Goal: Transaction & Acquisition: Purchase product/service

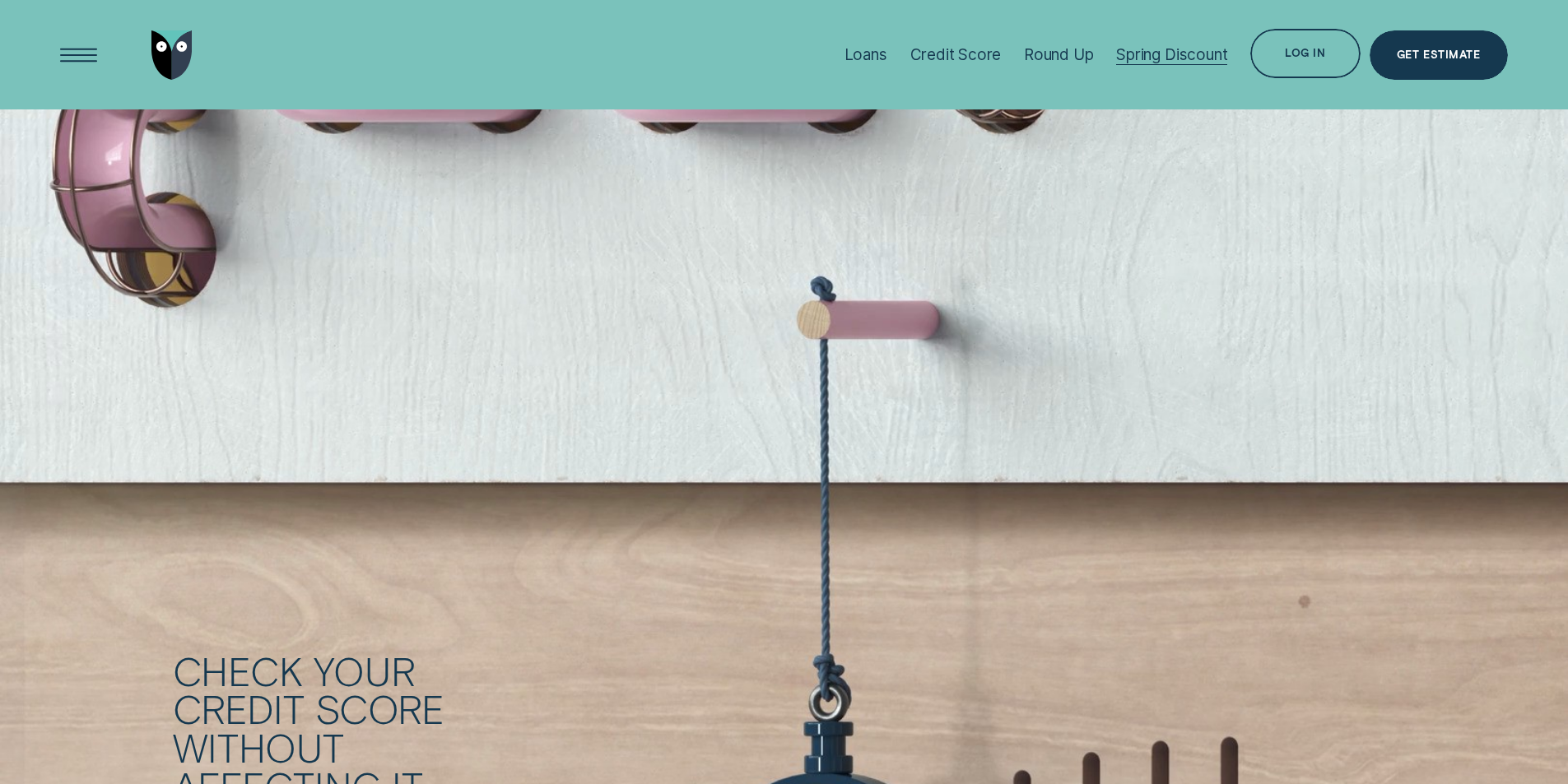
click at [1149, 52] on div "Spring Discount" at bounding box center [1172, 55] width 111 height 19
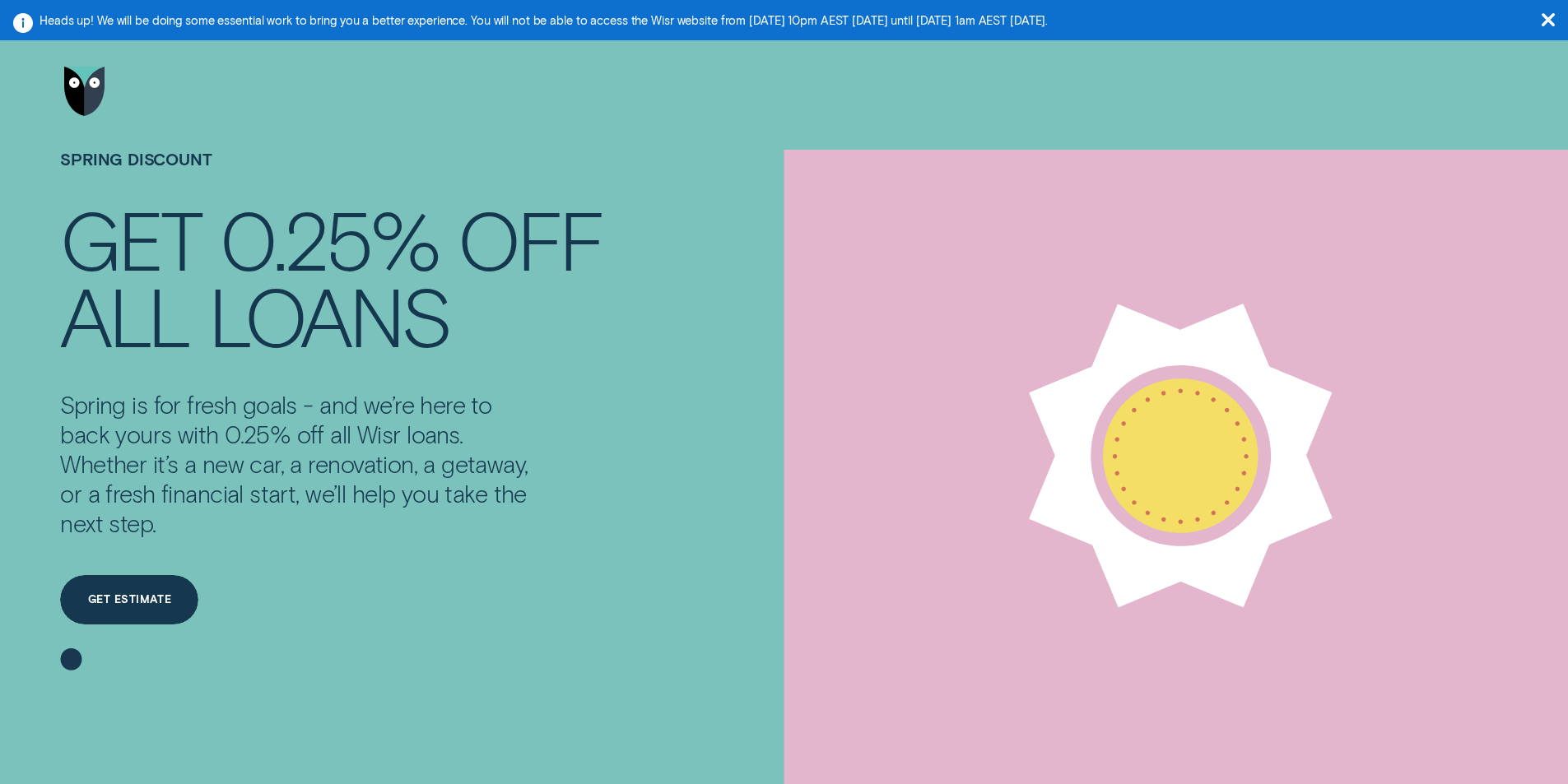
click at [84, 94] on img "Go to home page" at bounding box center [84, 91] width 41 height 49
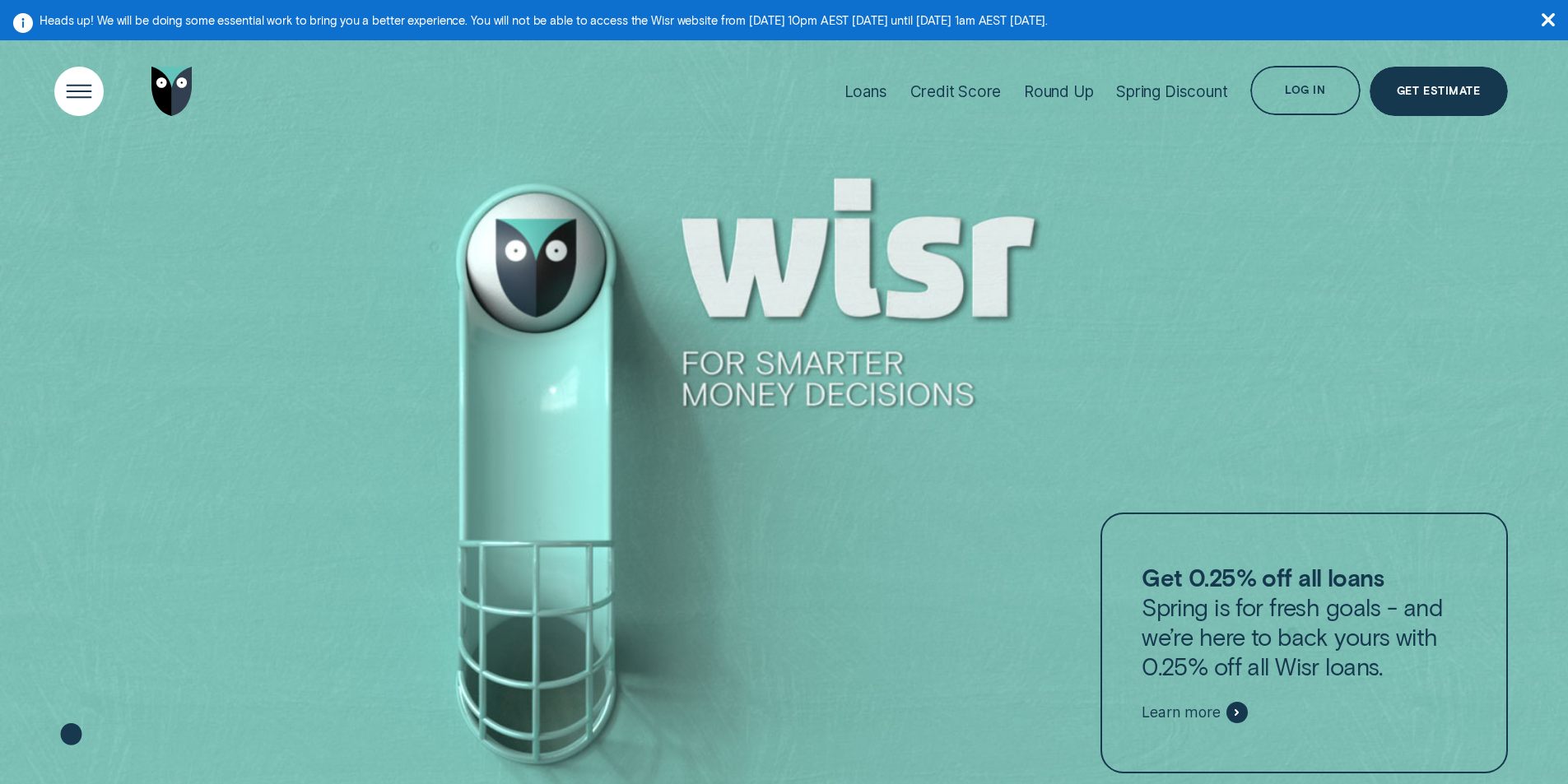
click at [71, 96] on div "Open Menu" at bounding box center [78, 91] width 70 height 70
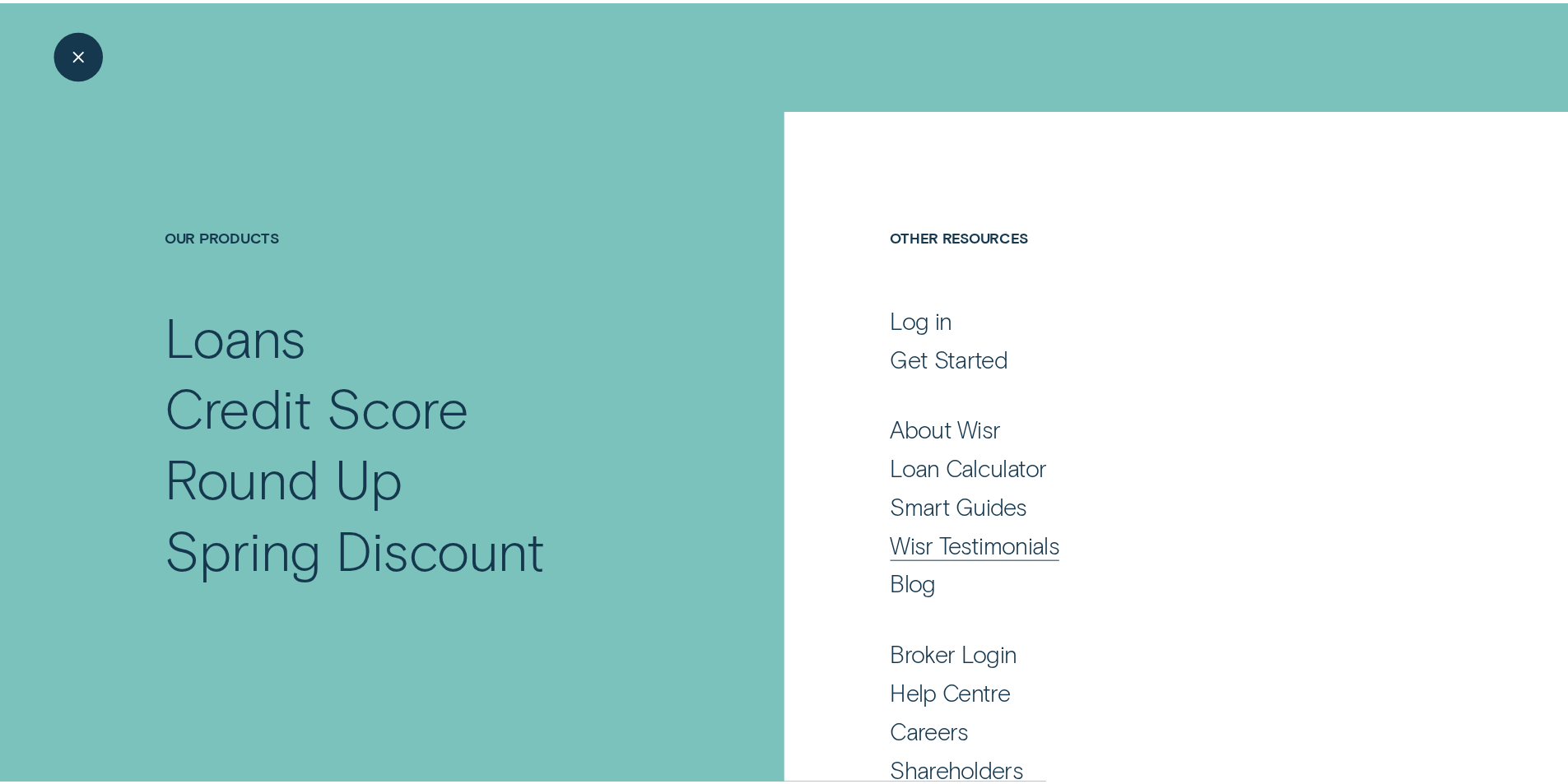
scroll to position [74, 0]
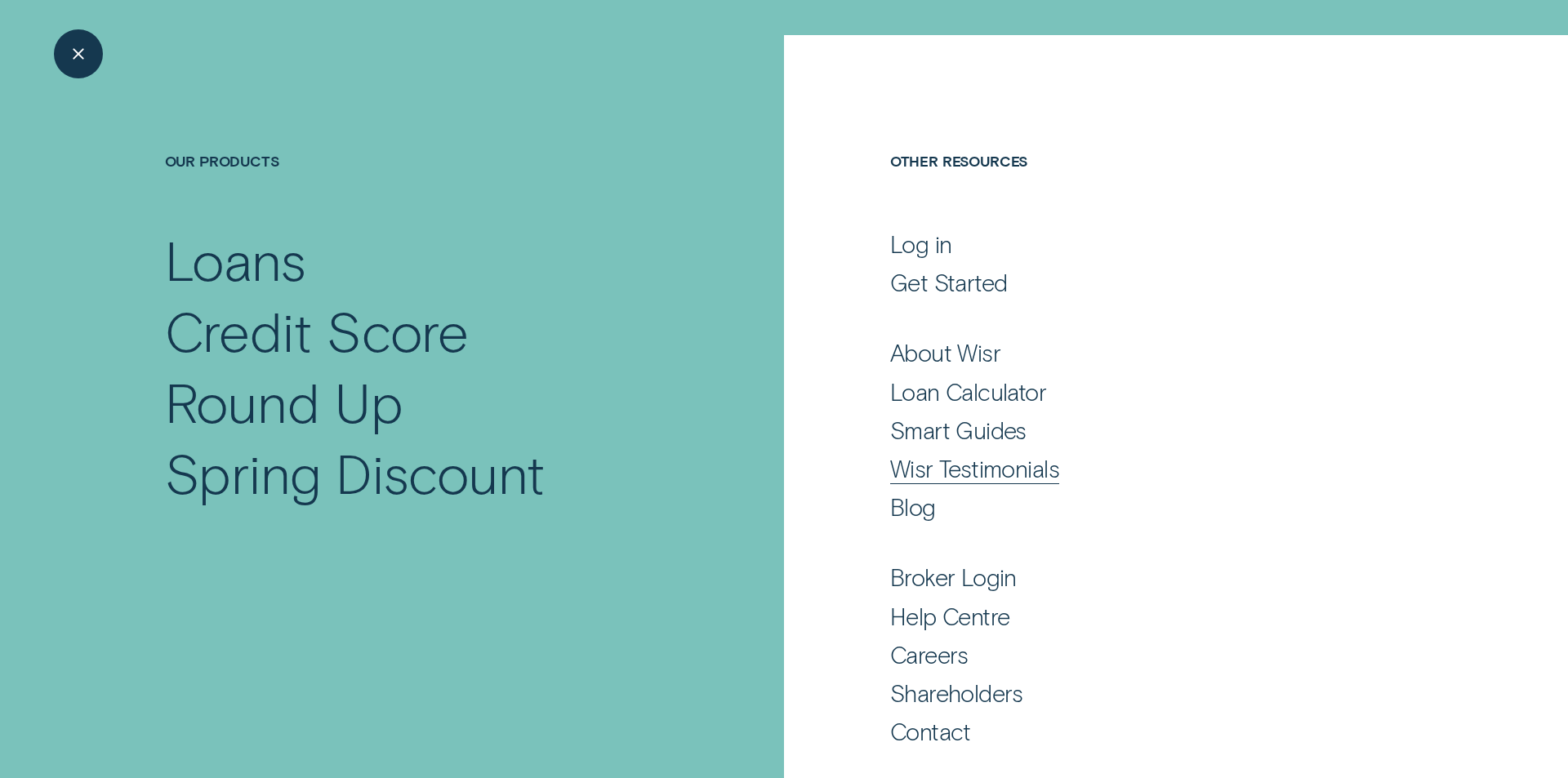
click at [965, 471] on div "Wisr Testimonials" at bounding box center [975, 469] width 170 height 29
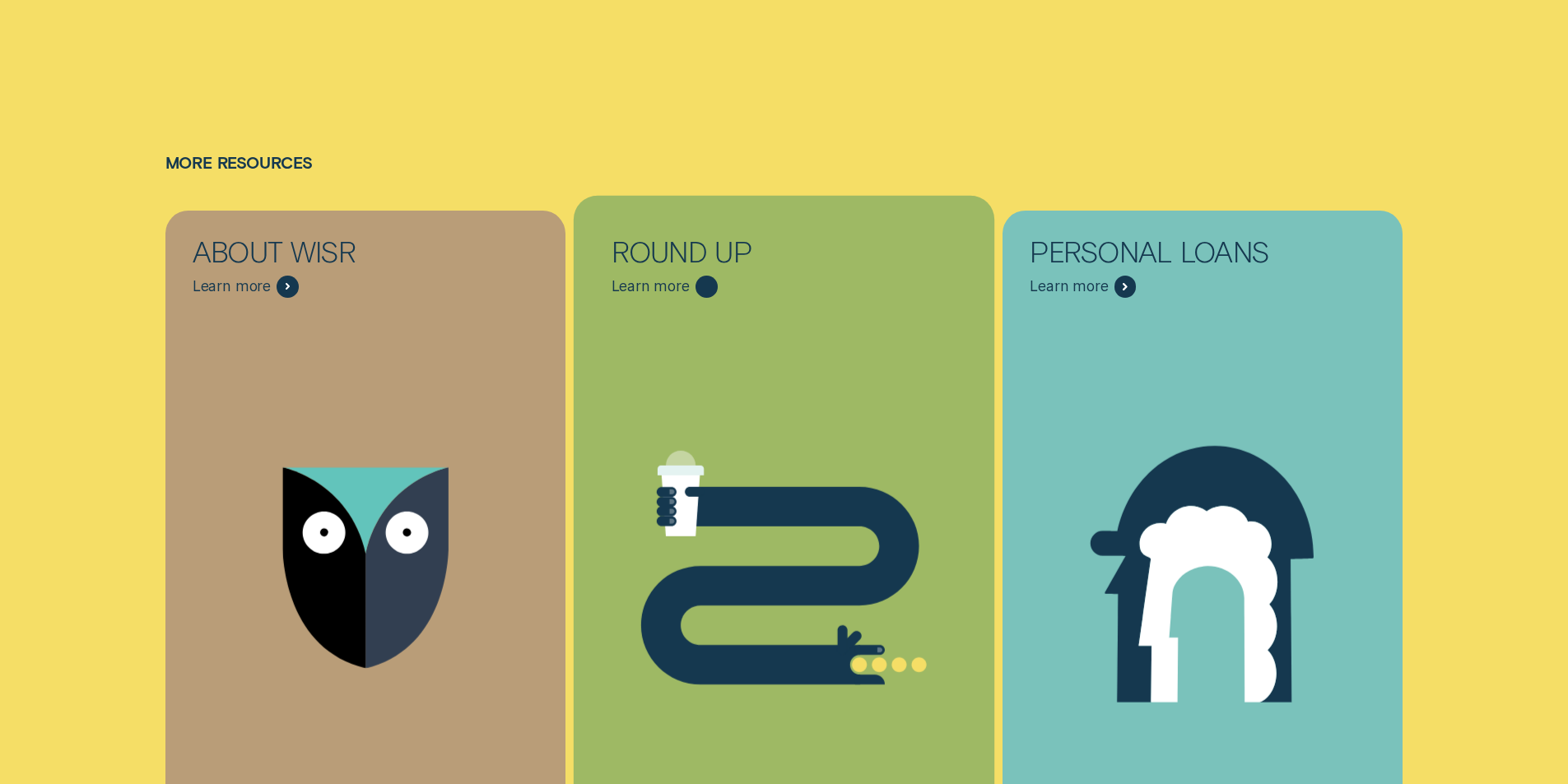
scroll to position [3537, 0]
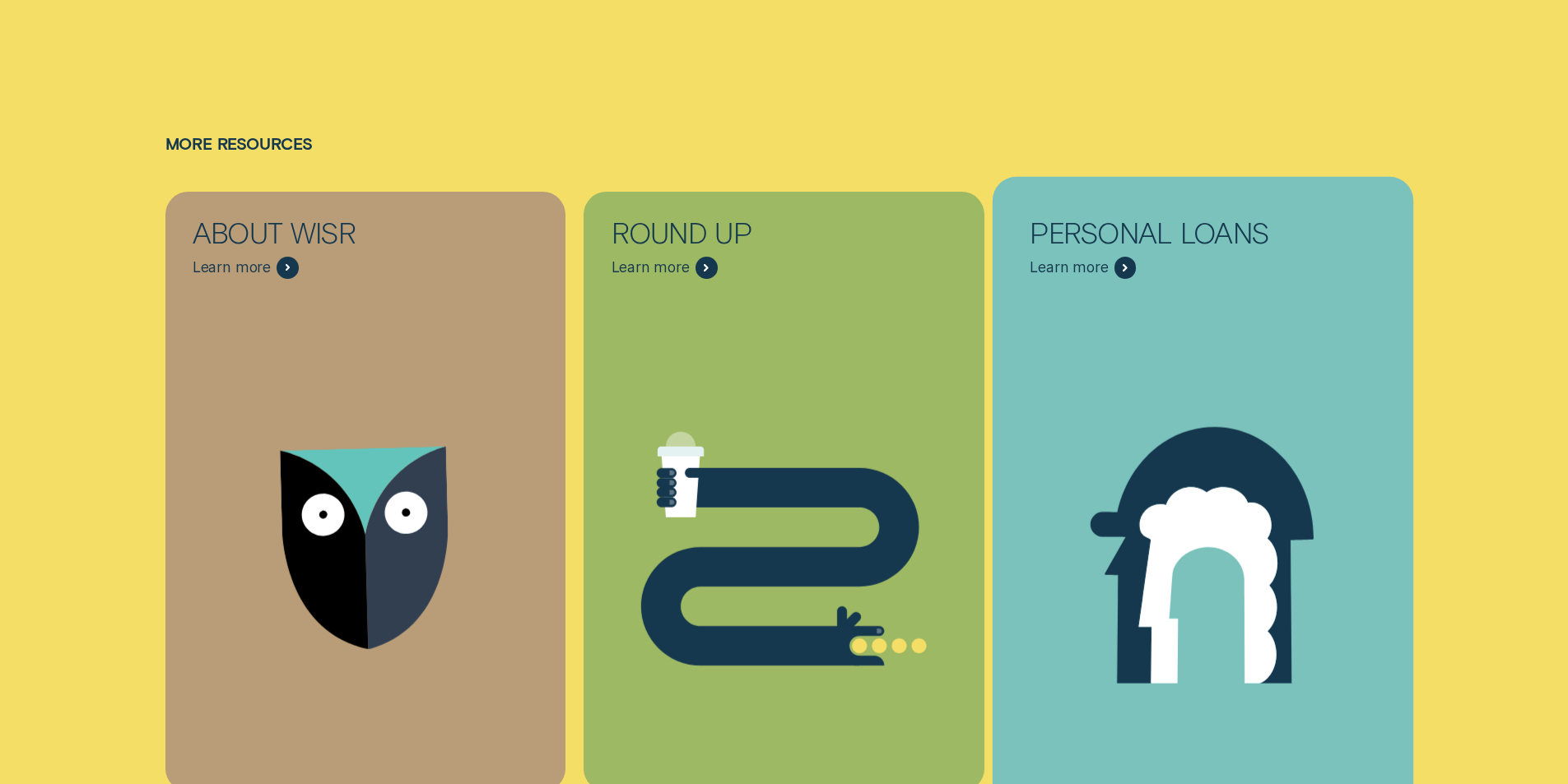
click at [1103, 258] on span "Learn more" at bounding box center [1069, 267] width 78 height 19
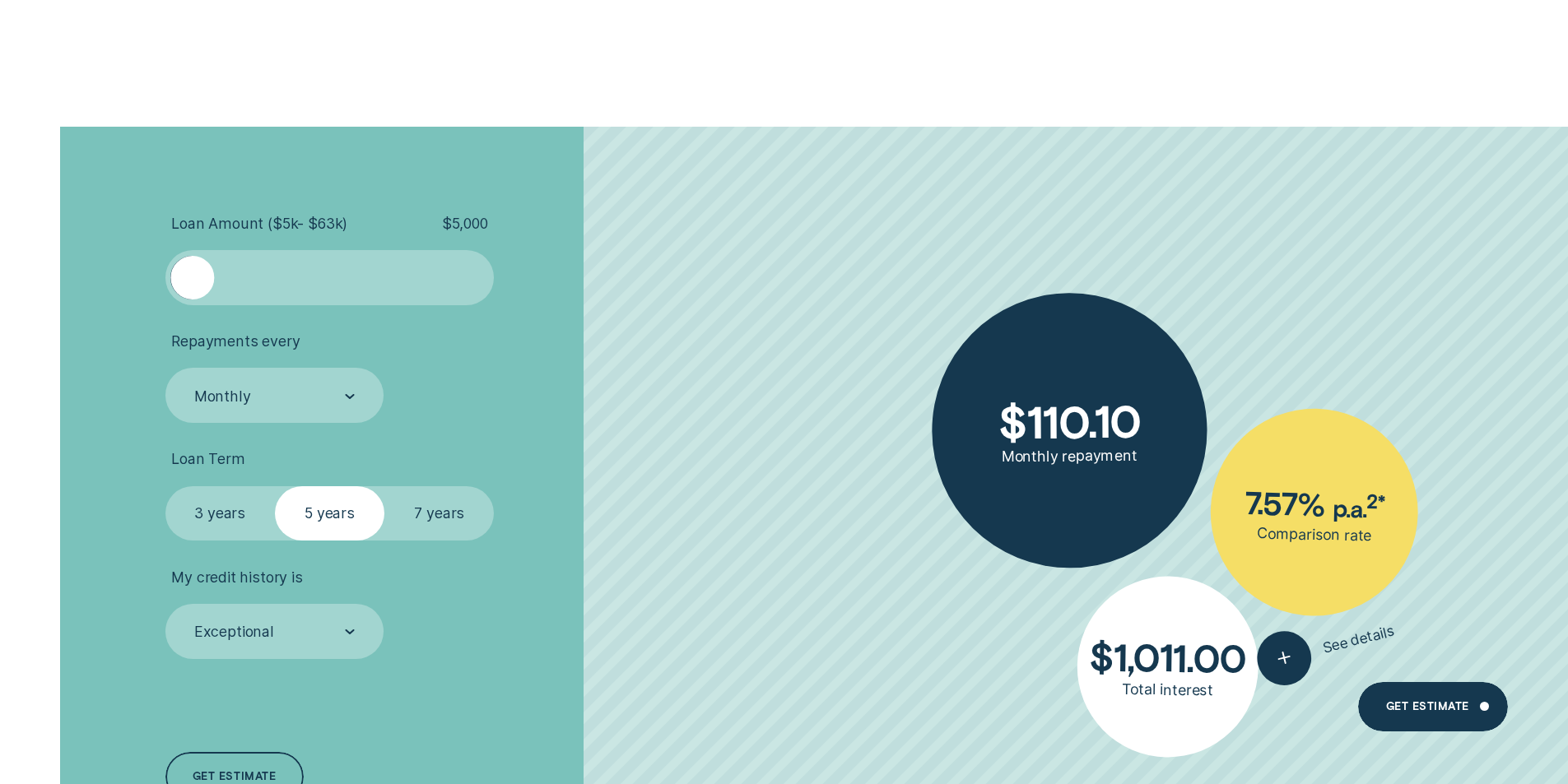
scroll to position [5346, 0]
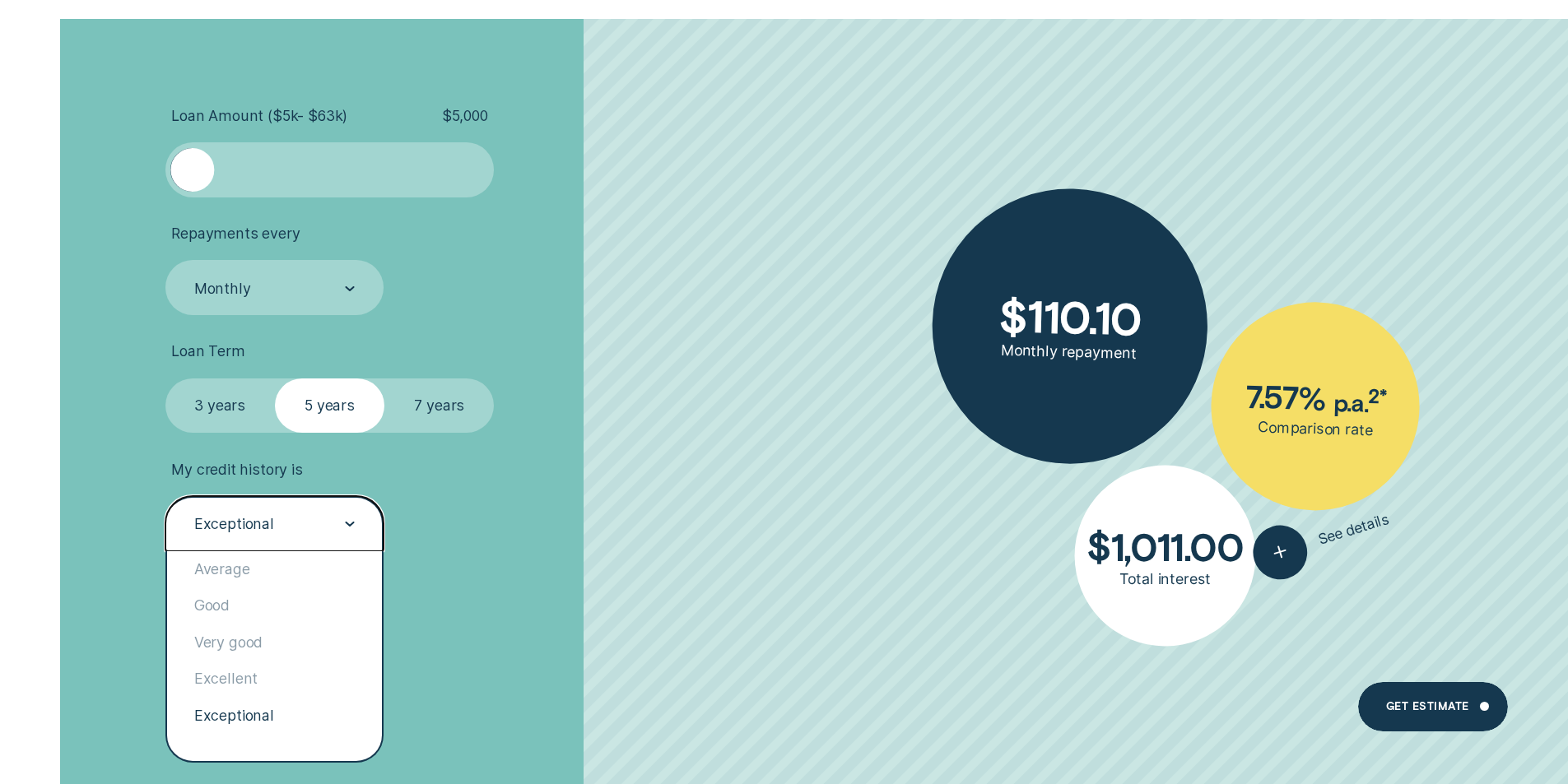
click at [366, 525] on div "Exceptional" at bounding box center [275, 523] width 219 height 55
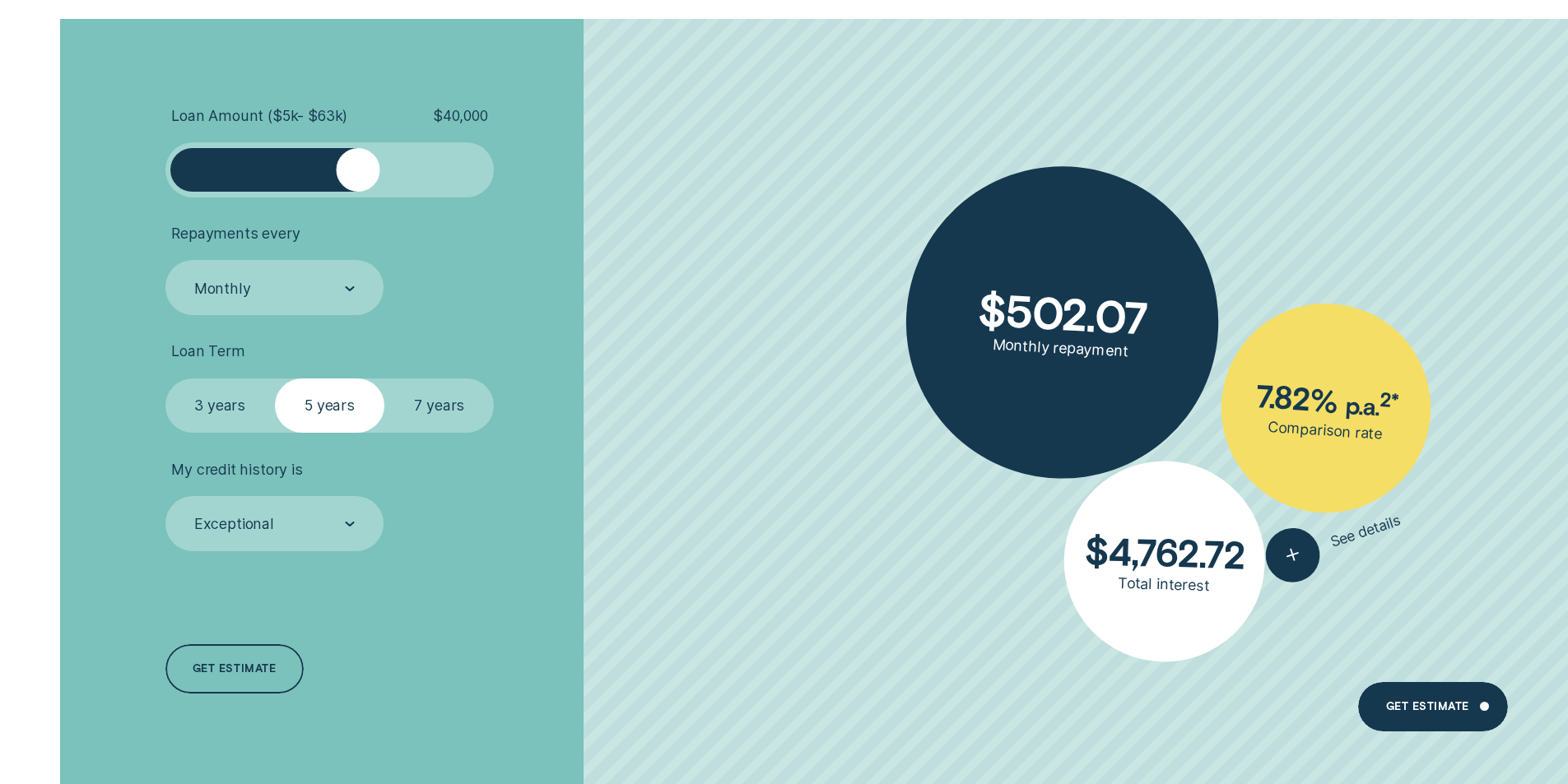
drag, startPoint x: 201, startPoint y: 174, endPoint x: 357, endPoint y: 204, distance: 158.9
click at [357, 204] on ul "Loan Amount ( $5k - $63k ) $ 40,000 Repayments every Monthly Loan Term Select L…" at bounding box center [418, 328] width 505 height 444
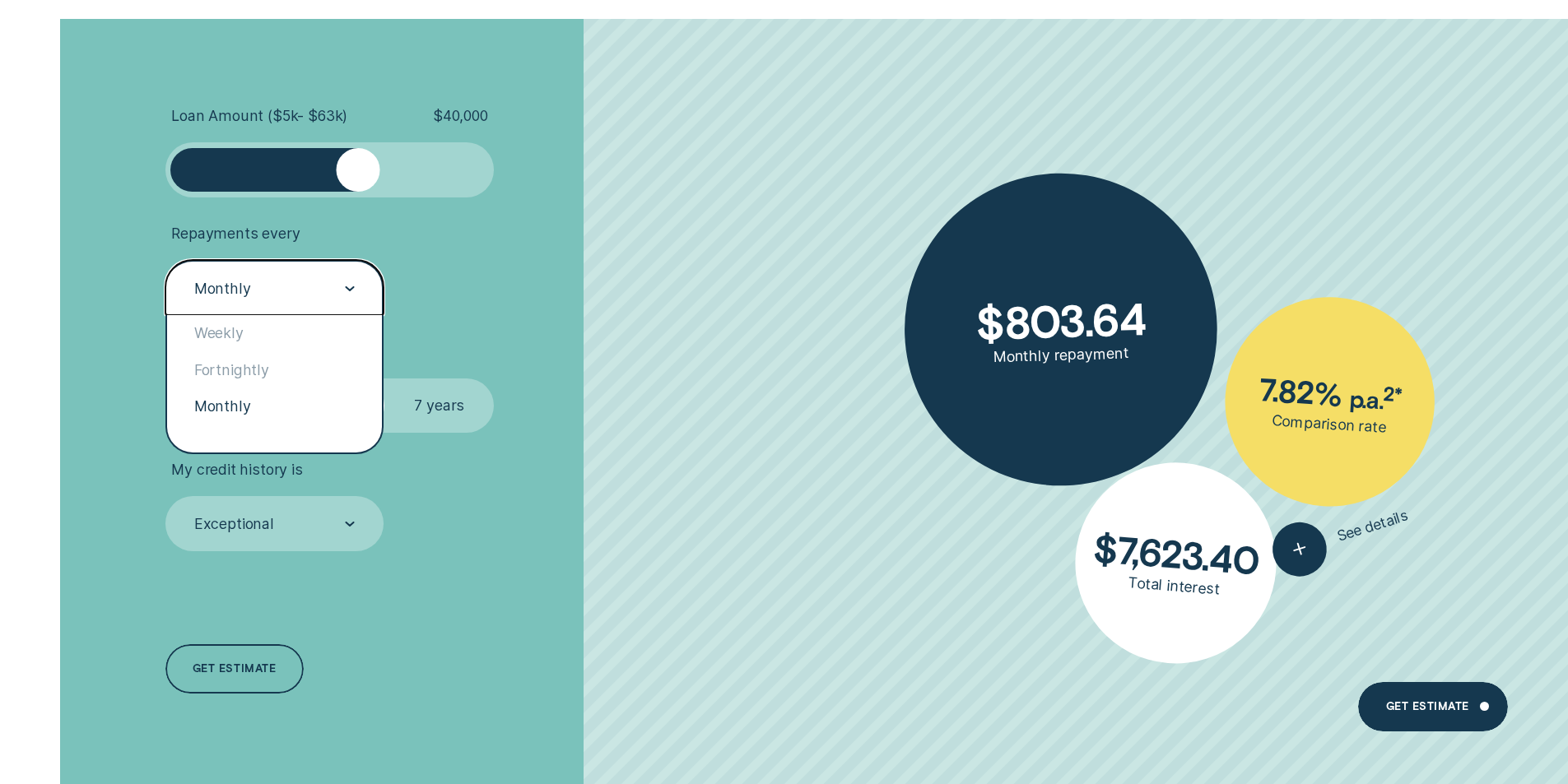
click at [340, 288] on div "Monthly" at bounding box center [273, 289] width 162 height 20
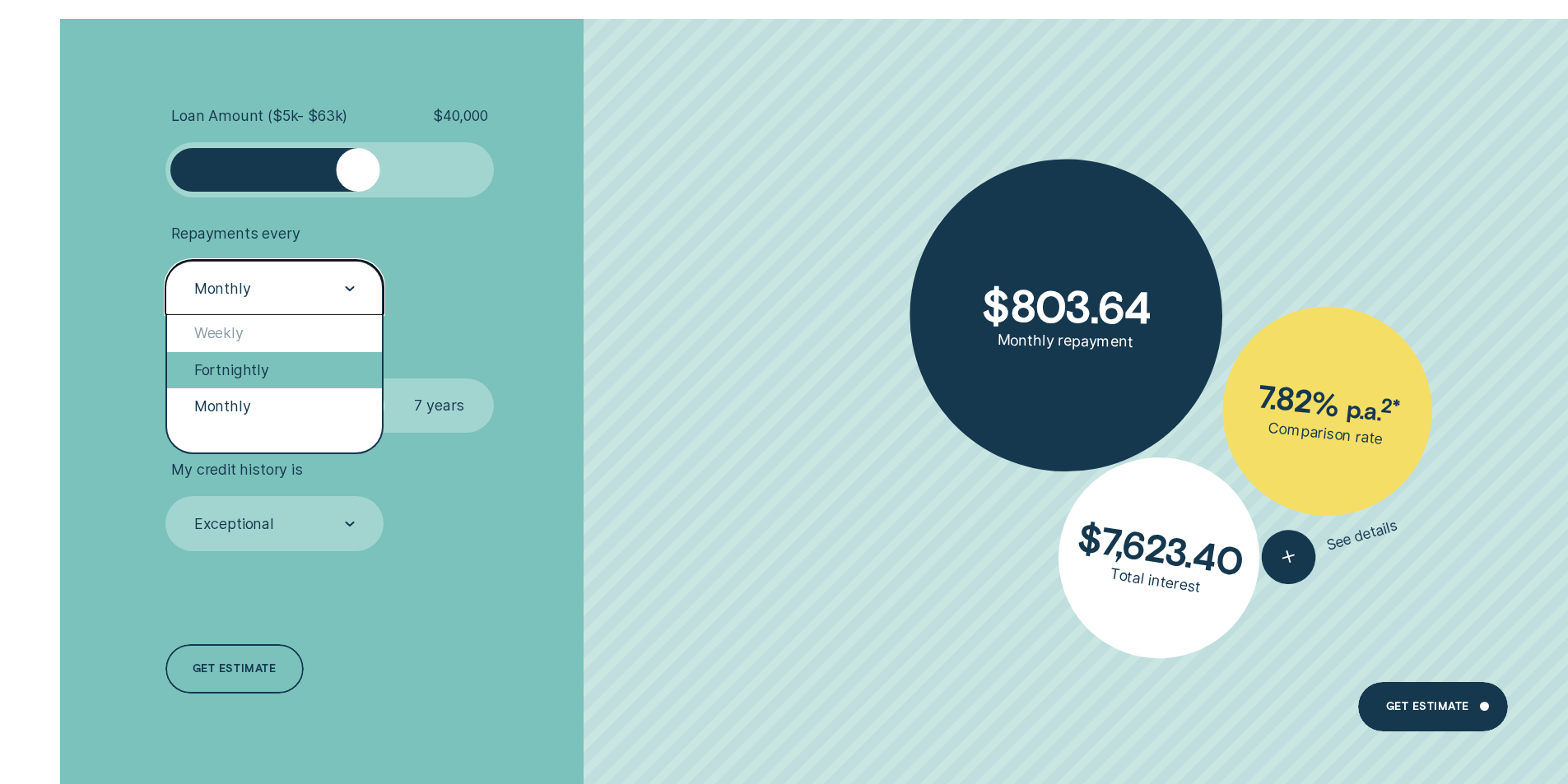
click at [240, 369] on div "Fortnightly" at bounding box center [275, 369] width 215 height 36
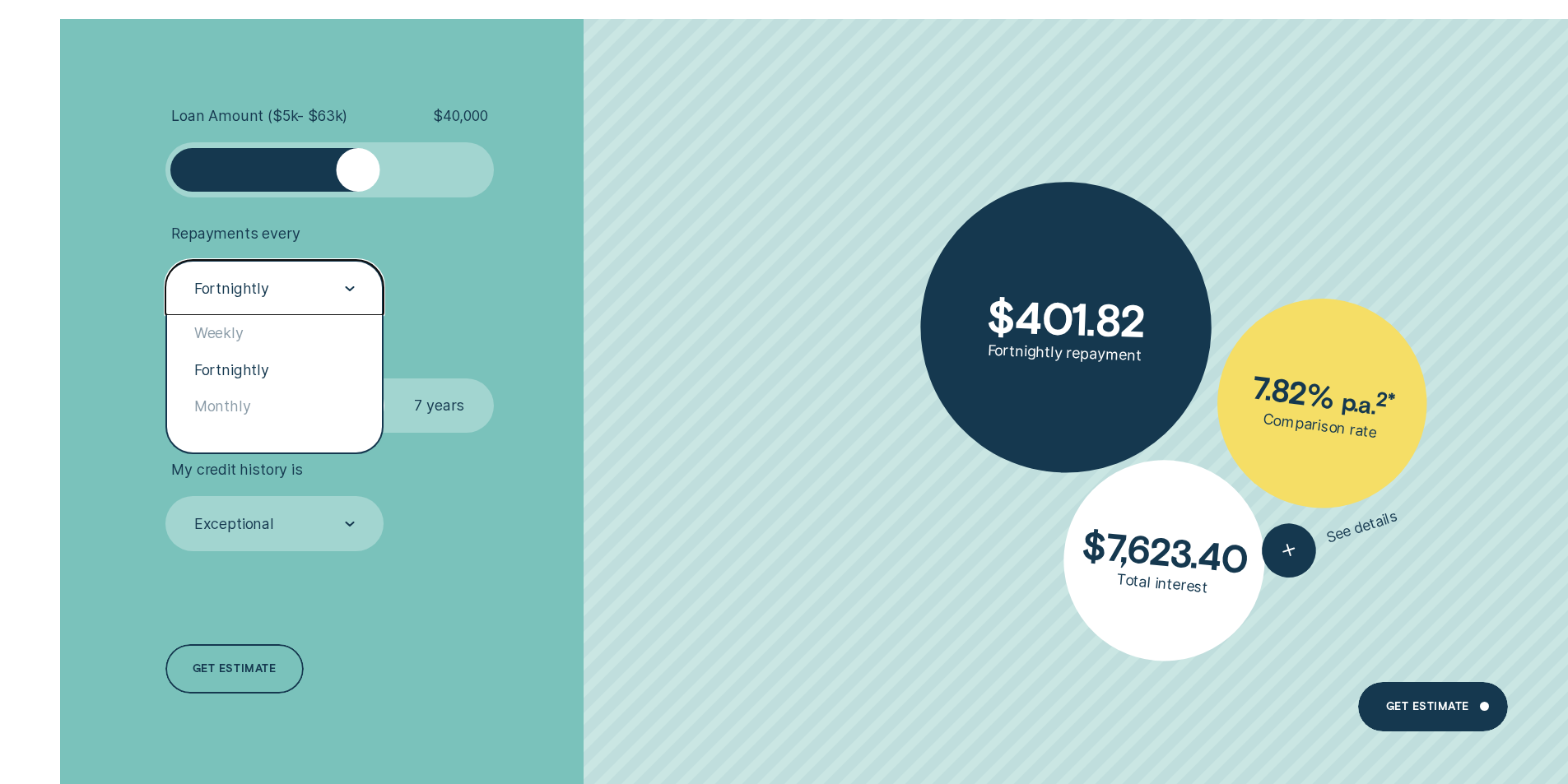
click at [341, 283] on div "Fortnightly" at bounding box center [273, 289] width 162 height 20
click at [270, 391] on div "Monthly" at bounding box center [275, 405] width 215 height 36
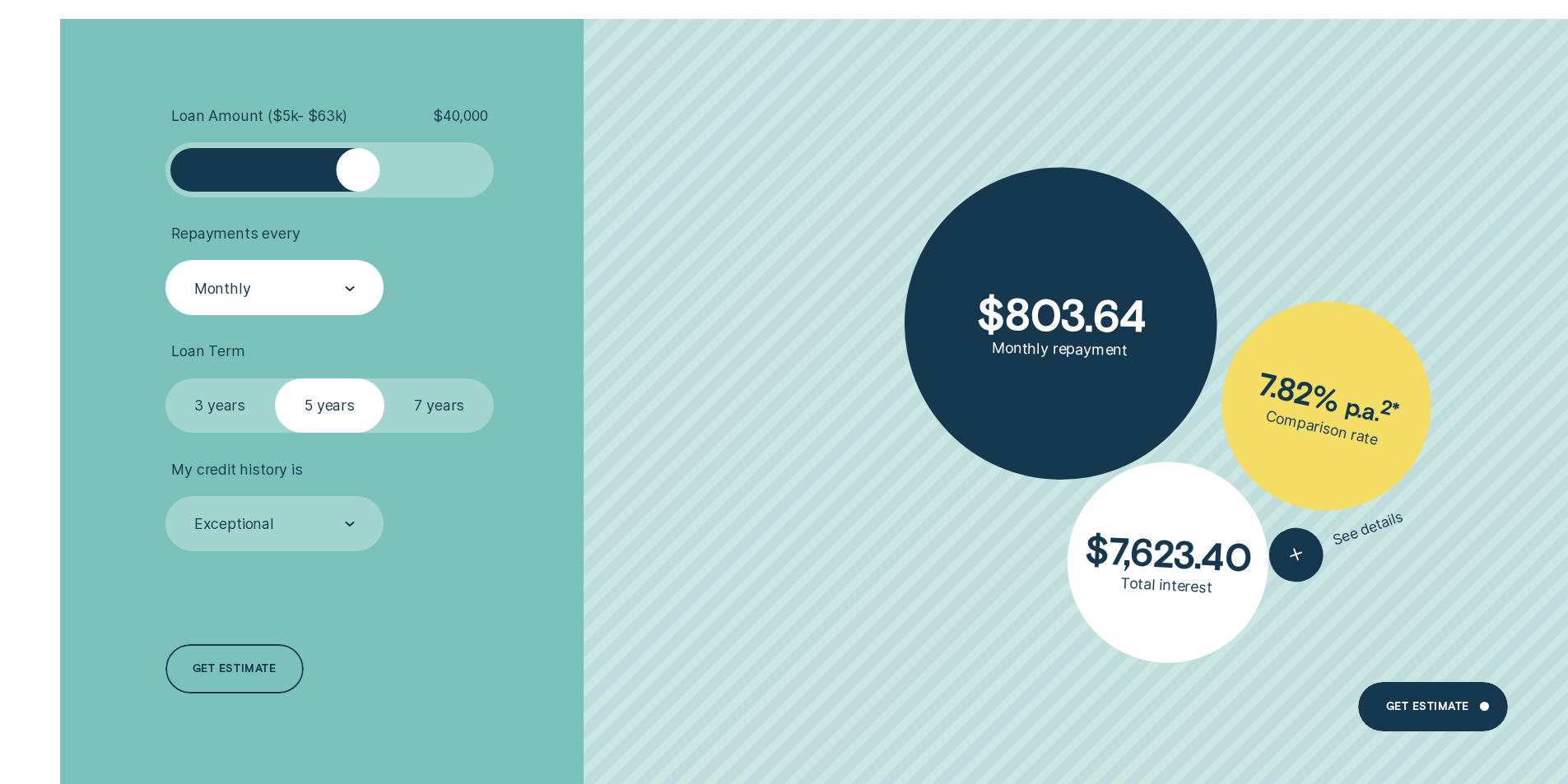
click at [466, 396] on label "7 years" at bounding box center [439, 405] width 110 height 55
click at [384, 379] on input "7 years" at bounding box center [384, 379] width 0 height 0
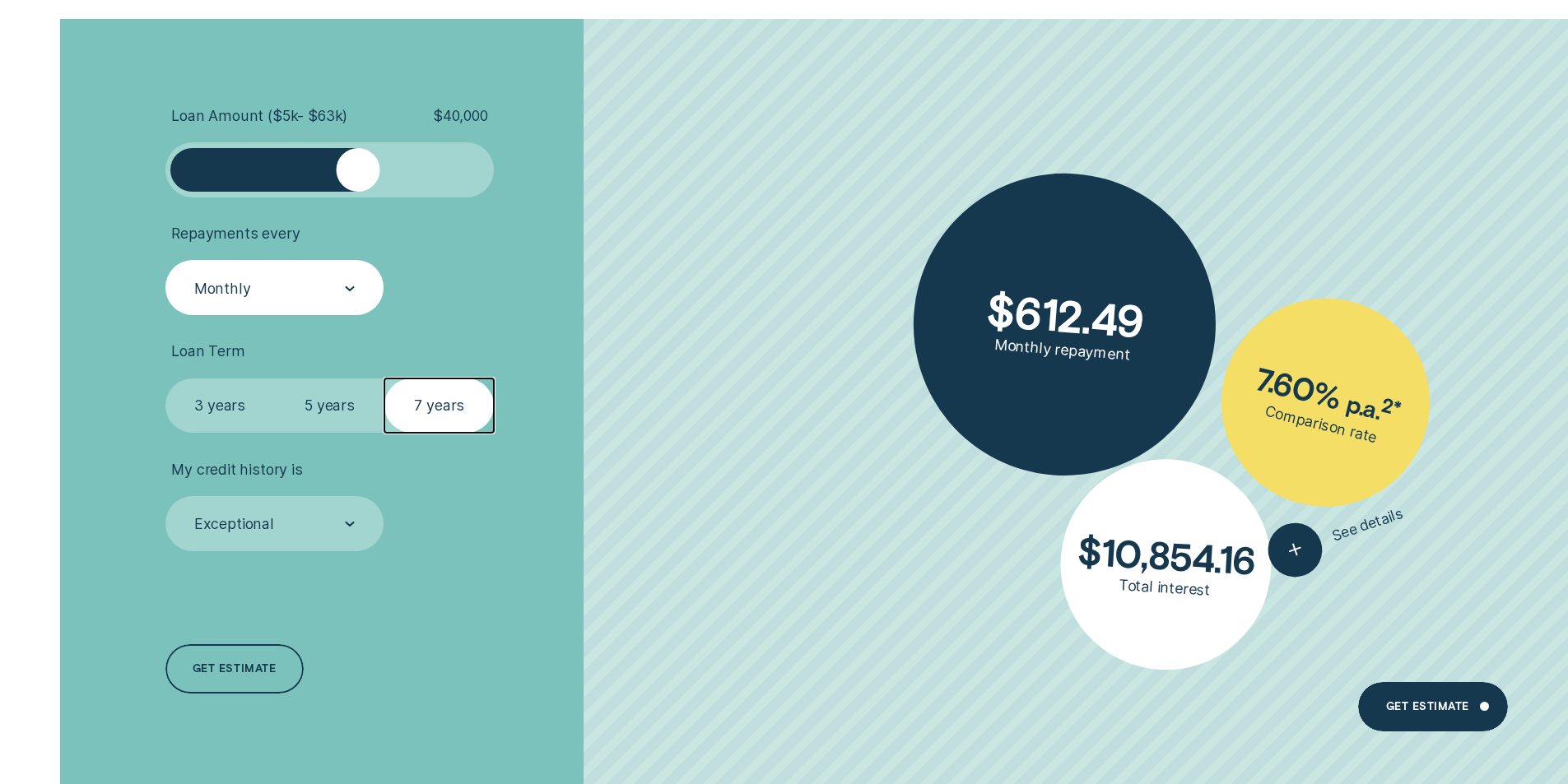
click at [359, 288] on div "Monthly" at bounding box center [275, 287] width 219 height 55
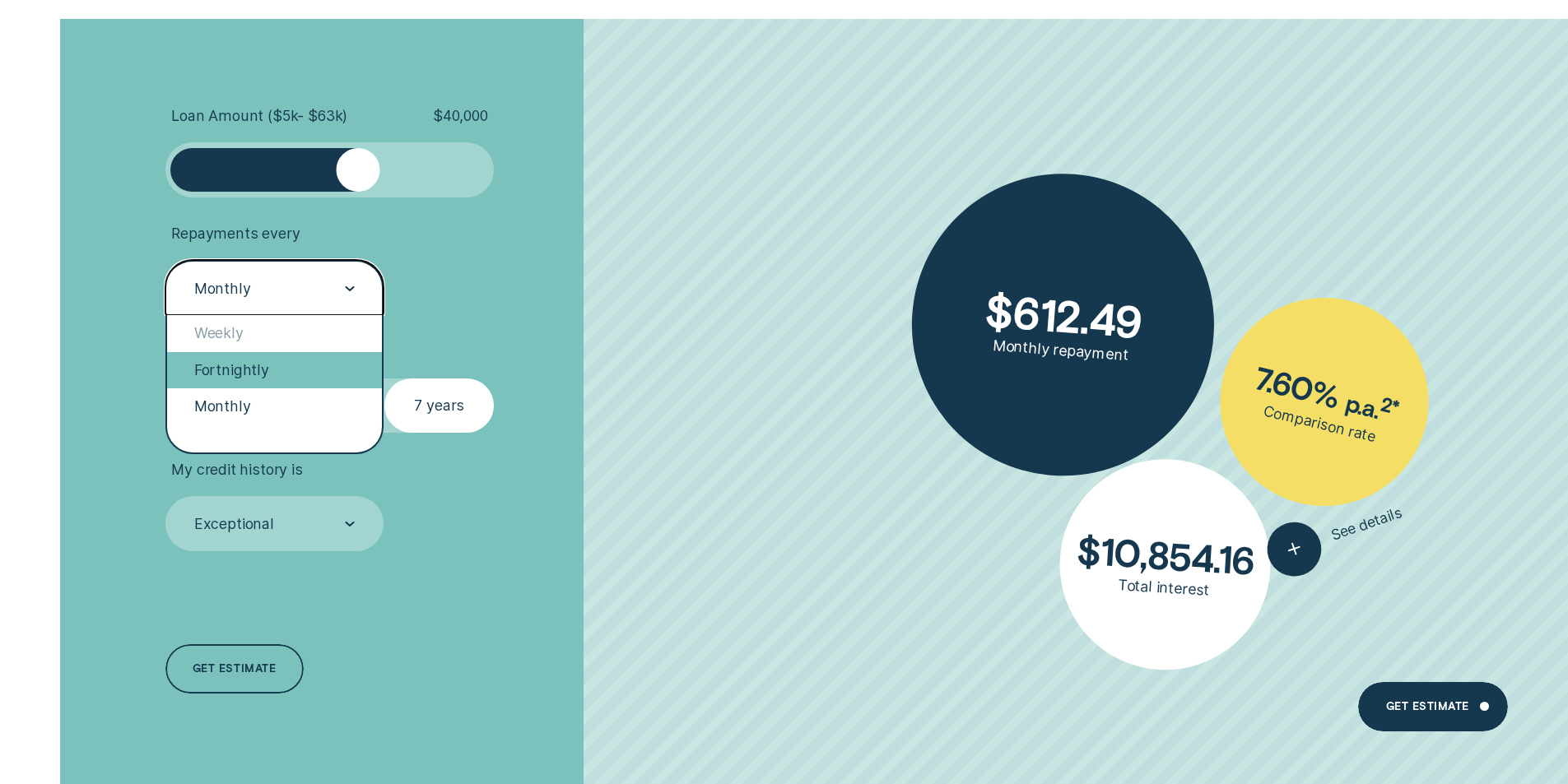
click at [247, 368] on div "Fortnightly" at bounding box center [275, 369] width 215 height 36
